Goal: Find specific page/section: Find specific page/section

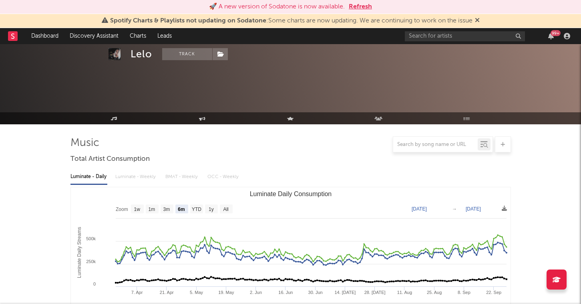
select select "6m"
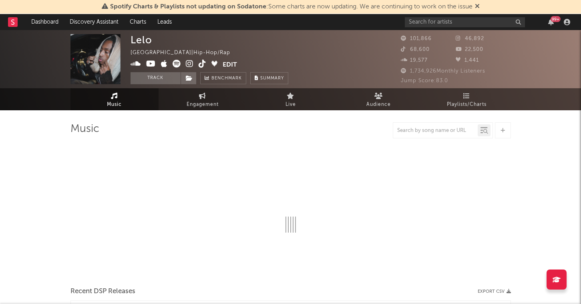
select select "6m"
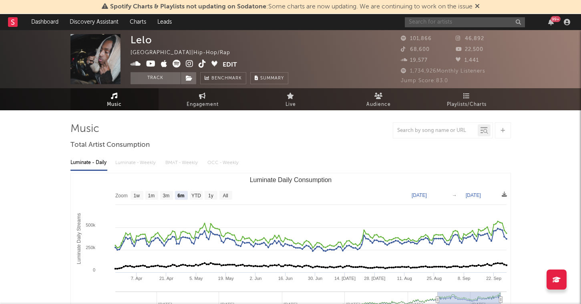
click at [418, 20] on input "text" at bounding box center [465, 22] width 120 height 10
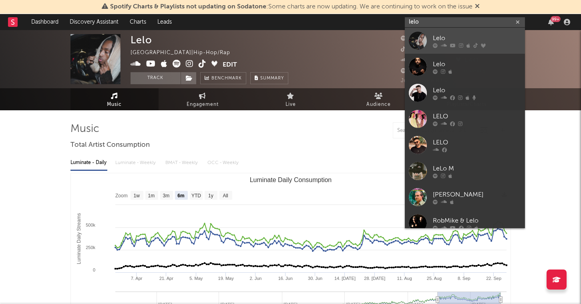
type input "lelo"
click at [475, 50] on link "Lelo" at bounding box center [465, 41] width 120 height 26
